Goal: Transaction & Acquisition: Download file/media

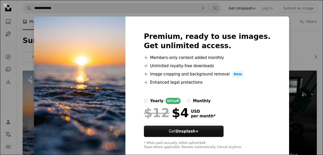
scroll to position [74, 0]
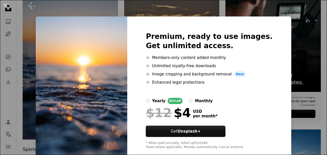
click at [292, 56] on div "An X shape Premium, ready to use images. Get unlimited access. A plus sign Memb…" at bounding box center [163, 77] width 327 height 155
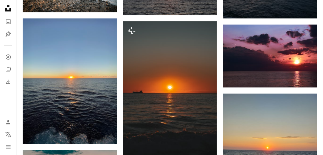
scroll to position [490, 0]
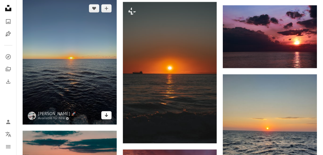
click at [107, 115] on icon "Download" at bounding box center [106, 115] width 3 height 4
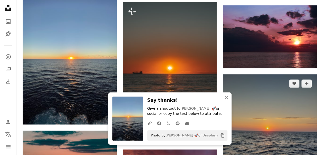
click at [300, 96] on img at bounding box center [270, 136] width 94 height 125
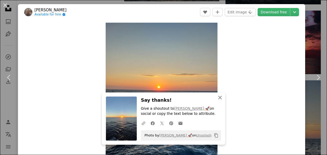
click at [217, 97] on icon "An X shape" at bounding box center [220, 97] width 6 height 6
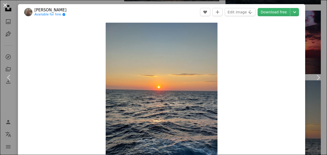
click at [5, 4] on button "An X shape" at bounding box center [5, 5] width 6 height 6
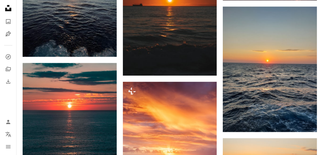
scroll to position [562, 0]
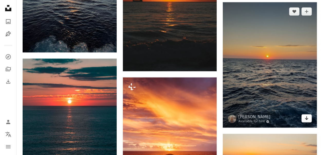
click at [307, 119] on icon "Download" at bounding box center [306, 118] width 3 height 4
